Goal: Find specific page/section: Find specific page/section

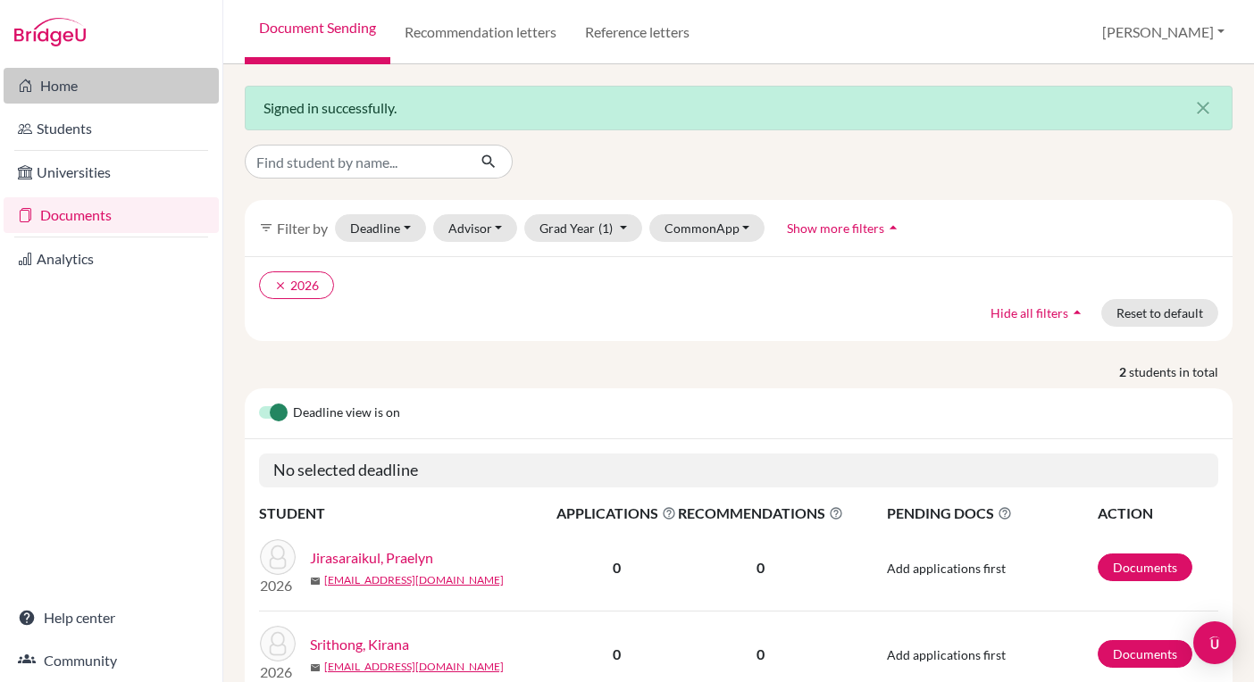
click at [78, 94] on link "Home" at bounding box center [111, 86] width 215 height 36
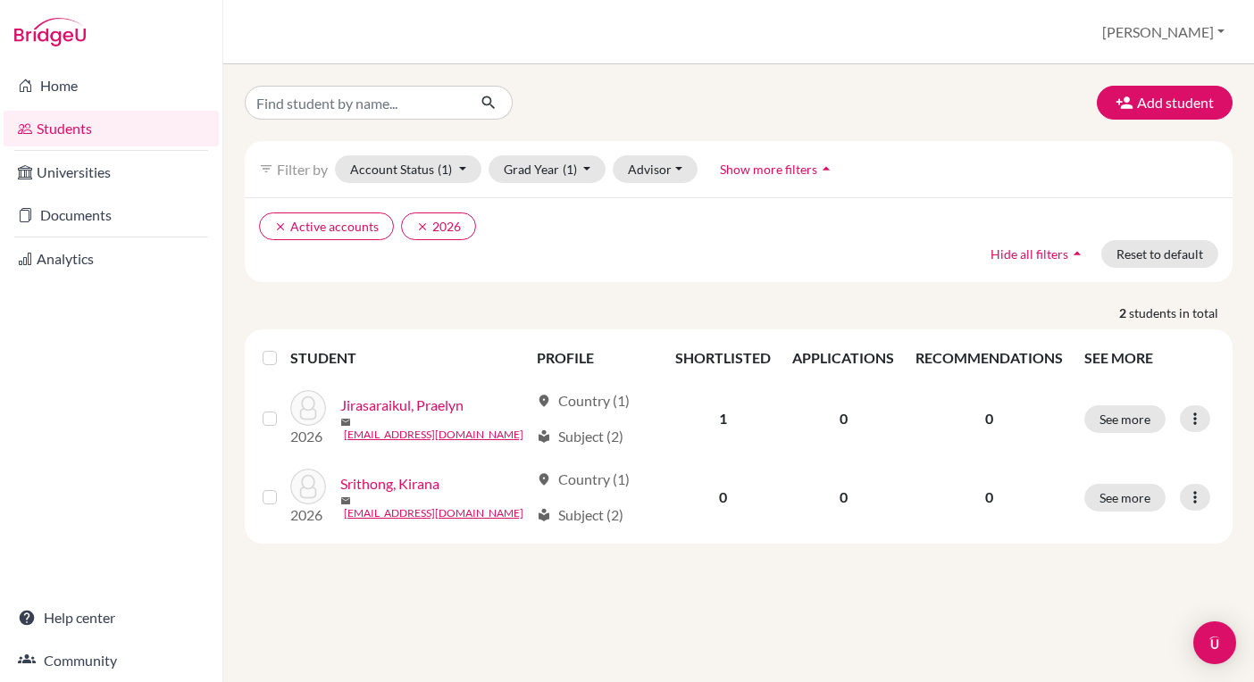
click at [814, 286] on div "Add student filter_list Filter by Account Status (1) Active accounts done Archi…" at bounding box center [739, 315] width 988 height 458
